Goal: Navigation & Orientation: Find specific page/section

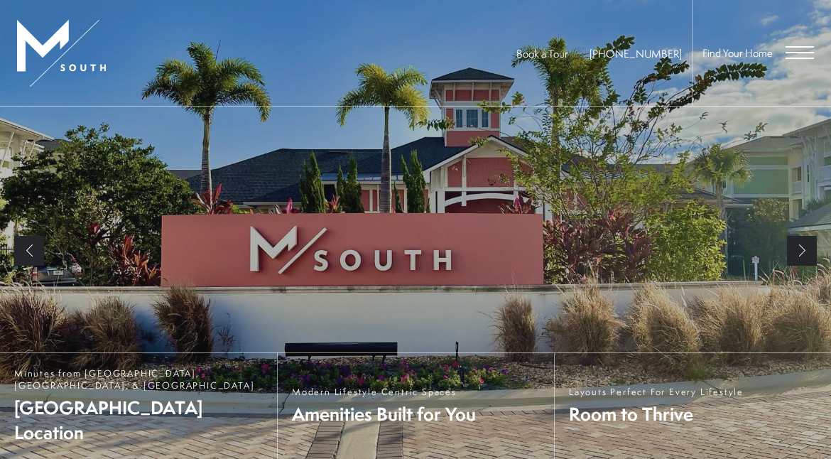
click at [789, 40] on div "Find Your Home" at bounding box center [753, 53] width 122 height 106
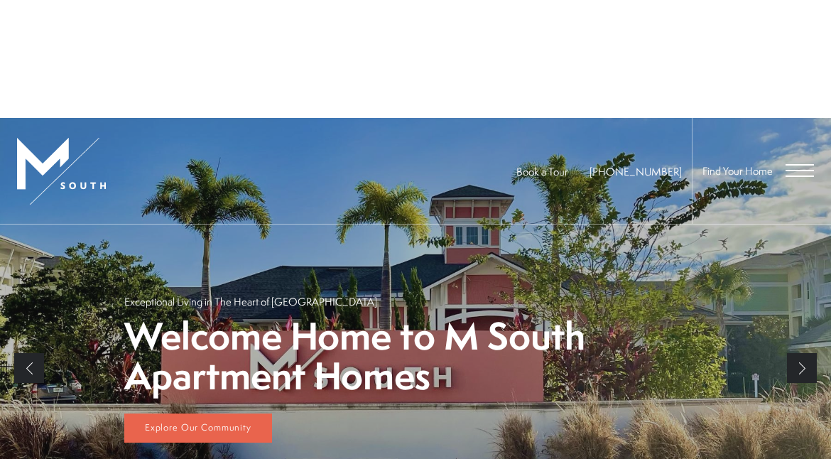
click at [784, 60] on div "Summer Savings at M [GEOGRAPHIC_DATA] We're Offering Up To ONE MONTH FREE on Se…" at bounding box center [415, 96] width 831 height 193
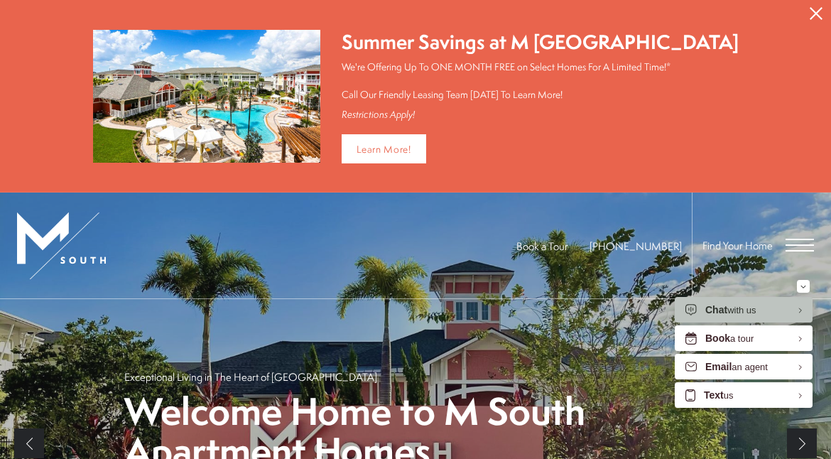
click at [781, 243] on div "Find Your Home" at bounding box center [753, 246] width 122 height 106
click at [787, 269] on div "Find Your Home" at bounding box center [753, 246] width 122 height 106
click at [791, 246] on span "Open Menu" at bounding box center [800, 245] width 28 height 13
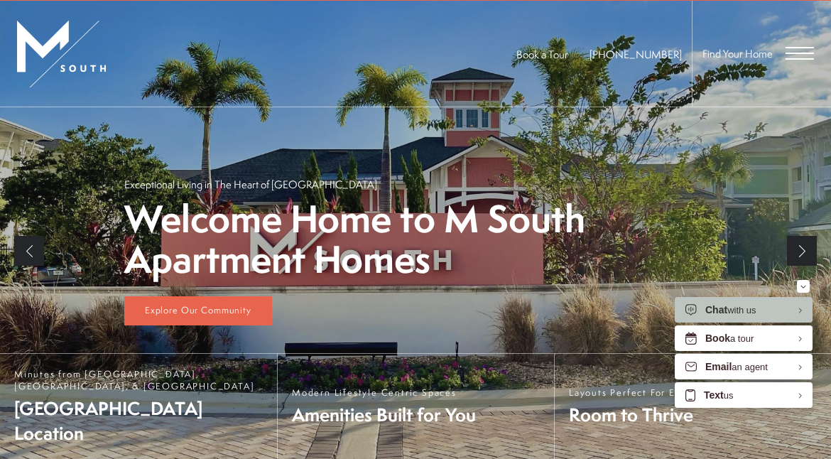
click at [0, 0] on div "Home Amenities Floor Plans Gallery Neighborhood Residents Contact" at bounding box center [0, 0] width 0 height 0
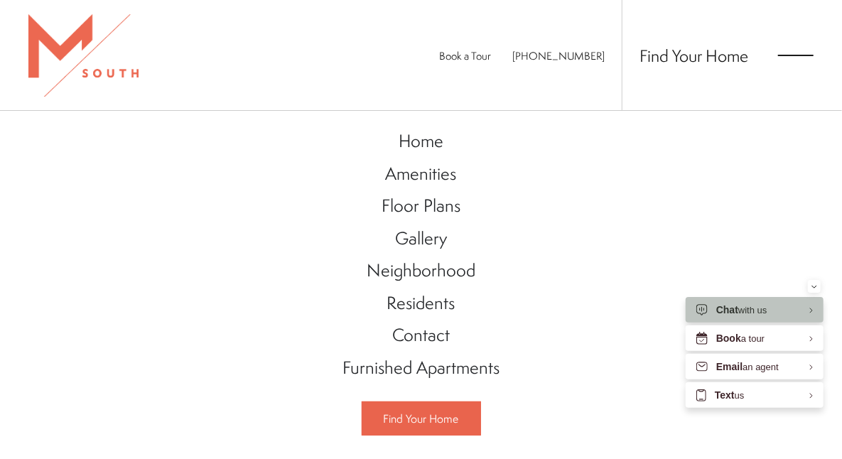
click at [815, 279] on div "Home Amenities Floor Plans Gallery Neighborhood Residents Contact" at bounding box center [421, 285] width 842 height 348
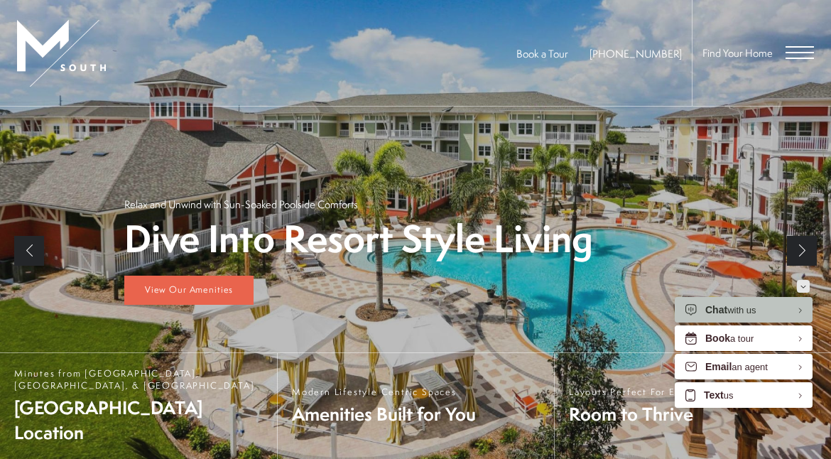
click at [802, 284] on div "Minimize" at bounding box center [804, 286] width 6 height 13
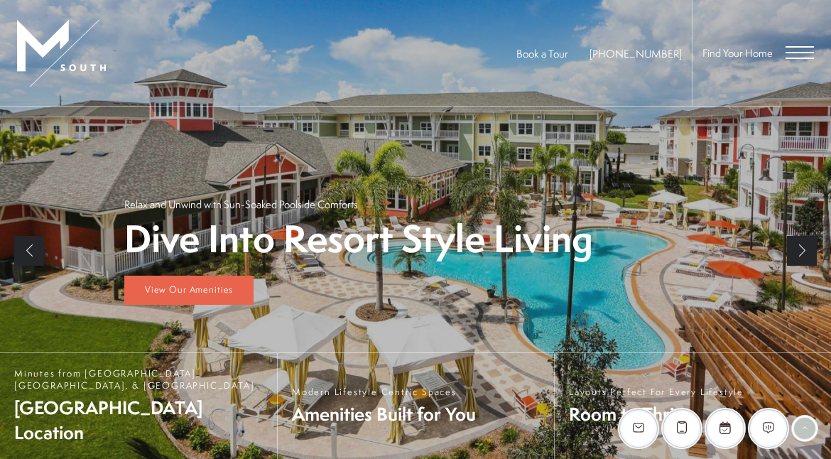
click at [788, 68] on div "Find Your Home" at bounding box center [753, 53] width 122 height 106
click at [788, 50] on span "Open Menu" at bounding box center [800, 52] width 28 height 13
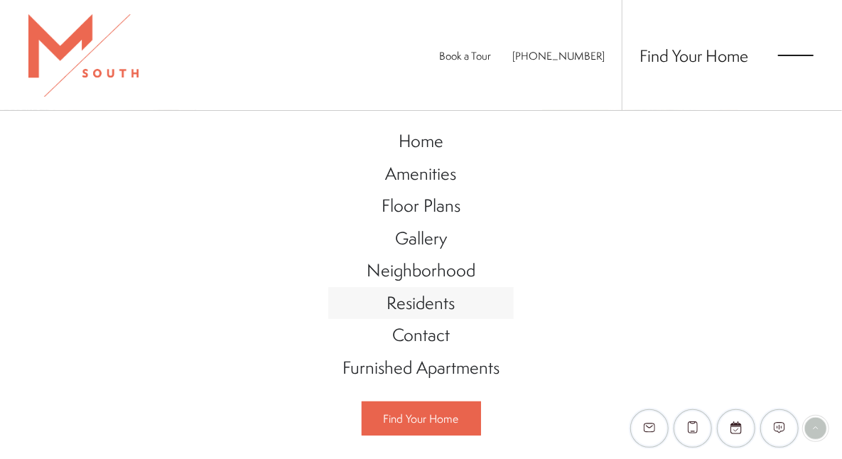
click at [434, 302] on span "Residents" at bounding box center [421, 303] width 68 height 24
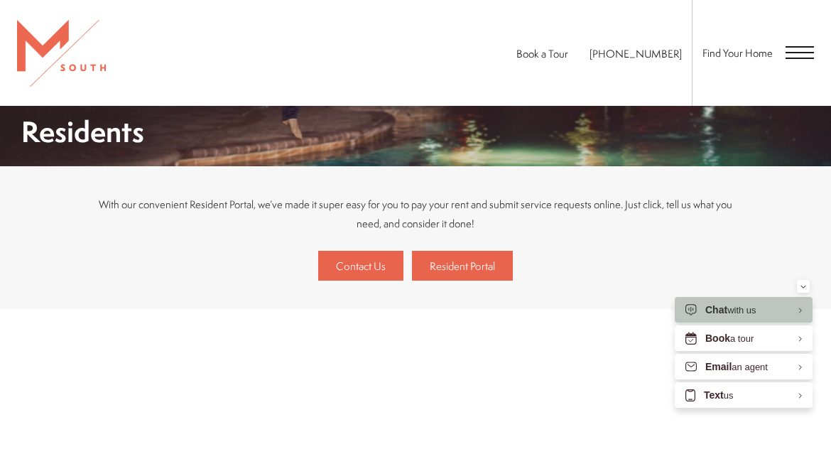
scroll to position [214, 0]
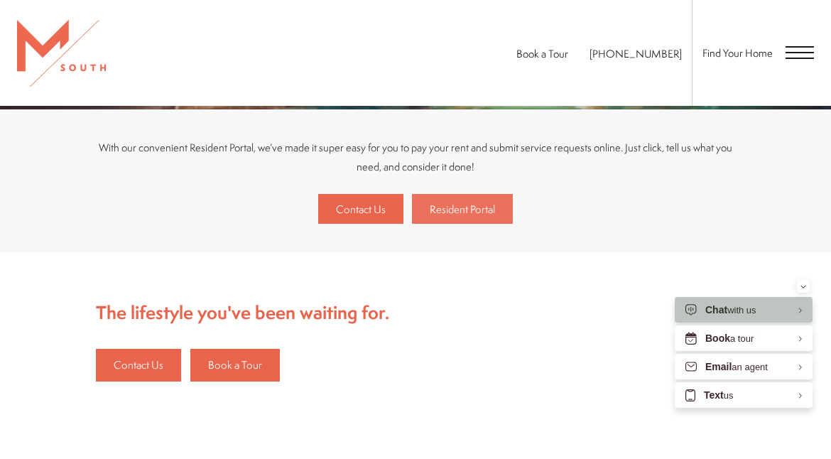
click at [467, 217] on span "Resident Portal" at bounding box center [462, 209] width 65 height 15
